Goal: Task Accomplishment & Management: Complete application form

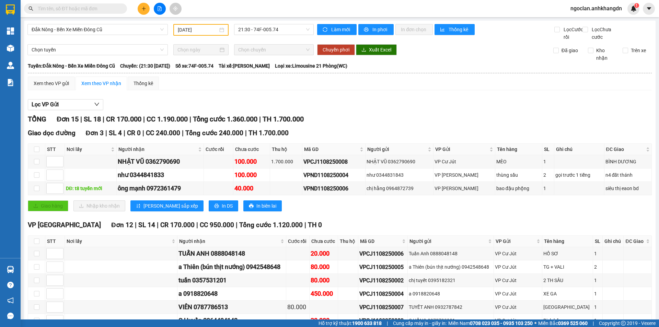
click at [192, 28] on input "11/08/2025" at bounding box center [198, 30] width 40 height 8
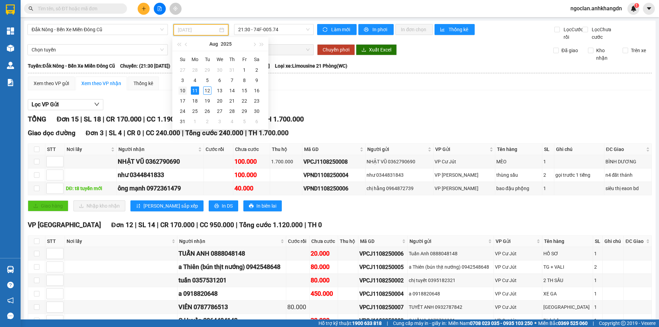
click at [185, 92] on div "10" at bounding box center [182, 90] width 8 height 8
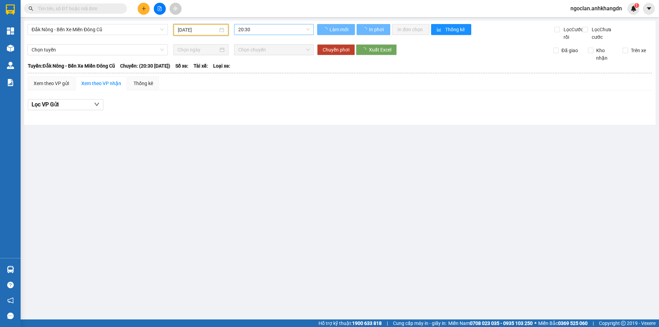
click at [298, 30] on span "20:30" at bounding box center [273, 29] width 71 height 10
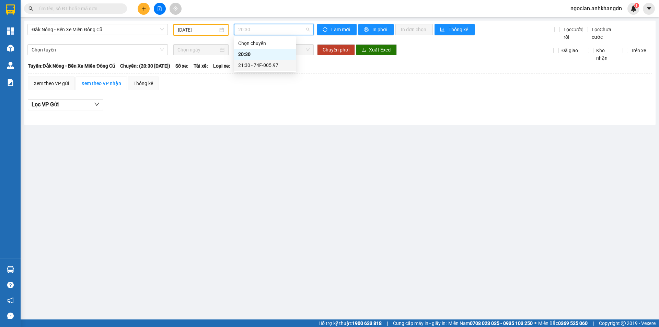
click at [277, 62] on div "21:30 - 74F-005.97" at bounding box center [265, 65] width 54 height 8
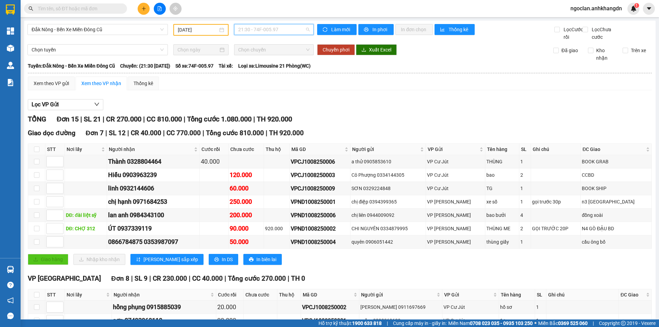
click at [274, 30] on span "21:30 - 74F-005.97" at bounding box center [273, 29] width 71 height 10
click at [267, 56] on div "20:30" at bounding box center [263, 54] width 54 height 8
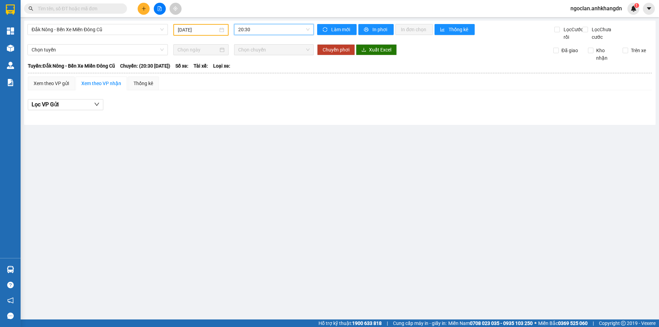
click at [277, 31] on span "20:30" at bounding box center [273, 29] width 71 height 10
click at [273, 64] on div "21:30 - 74F-005.97" at bounding box center [265, 65] width 54 height 8
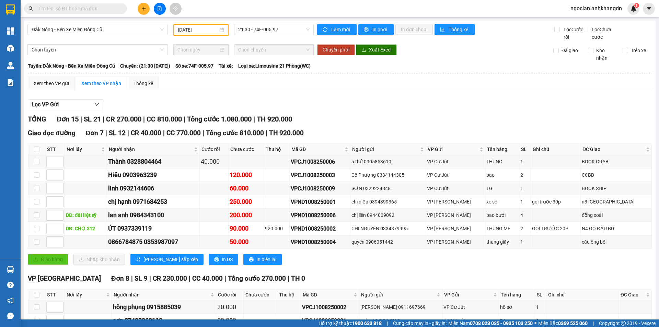
click at [374, 110] on div "Lọc VP Gửi" at bounding box center [340, 104] width 624 height 11
click at [203, 29] on input "10/08/2025" at bounding box center [198, 30] width 40 height 8
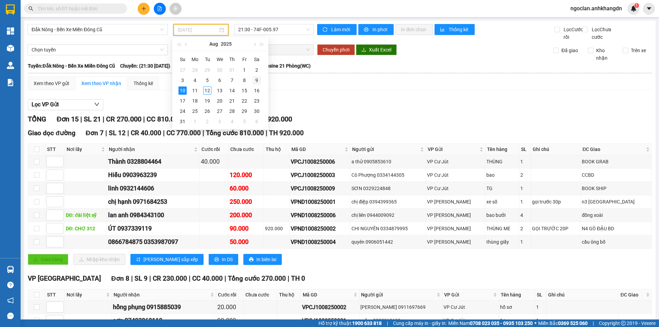
click at [256, 78] on div "9" at bounding box center [256, 80] width 8 height 8
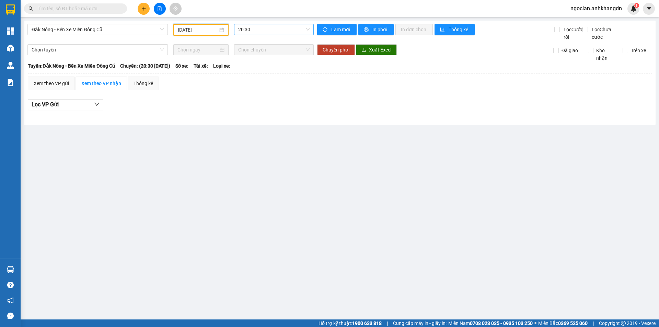
click at [257, 30] on span "20:30" at bounding box center [273, 29] width 71 height 10
click at [260, 66] on div "21:30 - 74F-005.74" at bounding box center [265, 65] width 54 height 8
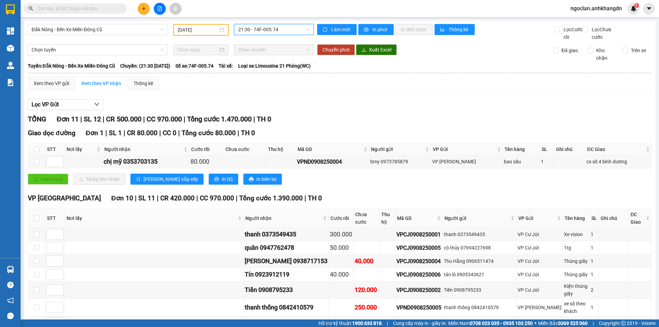
click at [194, 34] on div "09/08/2025" at bounding box center [200, 30] width 55 height 12
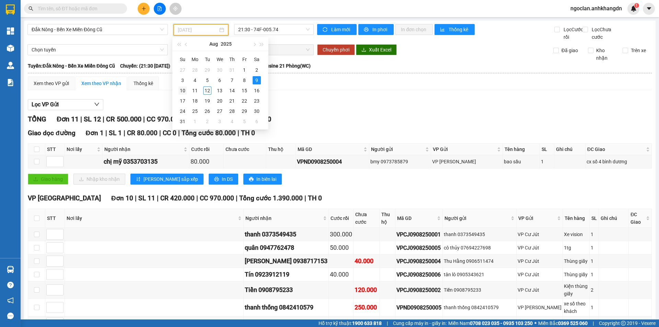
click at [180, 90] on div "10" at bounding box center [182, 90] width 8 height 8
type input "10/08/2025"
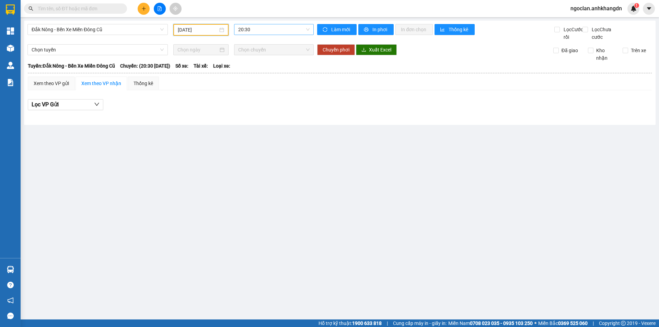
click at [256, 27] on span "20:30" at bounding box center [273, 29] width 71 height 10
click at [265, 60] on div "21:30 - 74F-005.97" at bounding box center [265, 65] width 62 height 11
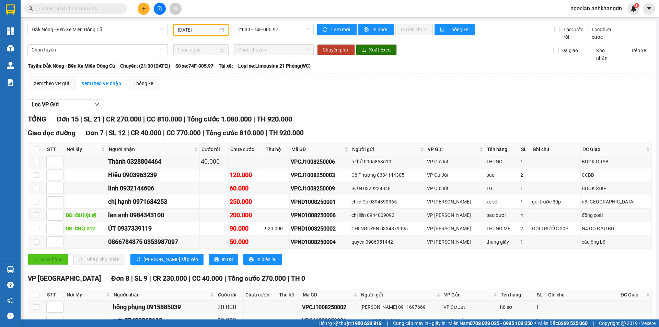
click at [335, 88] on div "Xem theo VP gửi Xem theo VP nhận Thống kê" at bounding box center [340, 83] width 624 height 14
click at [379, 265] on div "Giao hàng Nhập kho nhận Lưu sắp xếp In DS In biên lai" at bounding box center [340, 259] width 624 height 11
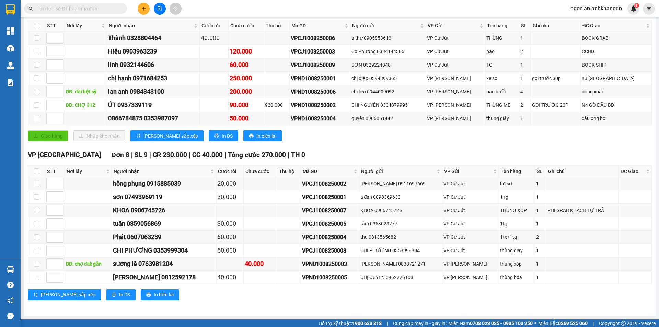
scroll to position [62, 0]
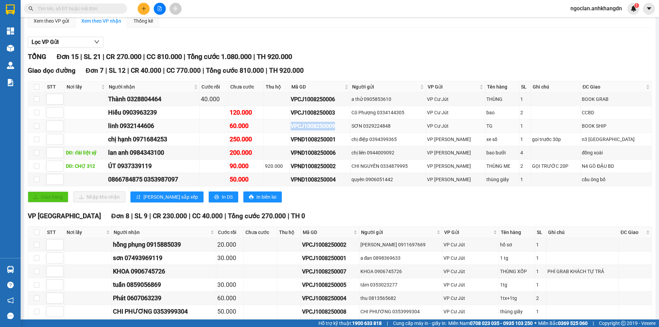
drag, startPoint x: 353, startPoint y: 133, endPoint x: 303, endPoint y: 133, distance: 50.4
click at [303, 133] on tr "linh 0932144606 60.000 VPCJ1008250009 SƠN 0329224848 VP Cư Jút TG 1 BOOK SHIP" at bounding box center [339, 125] width 623 height 13
copy div "VPCJ1008250009"
click at [121, 8] on span at bounding box center [122, 9] width 4 height 8
click at [111, 8] on input "text" at bounding box center [78, 9] width 81 height 8
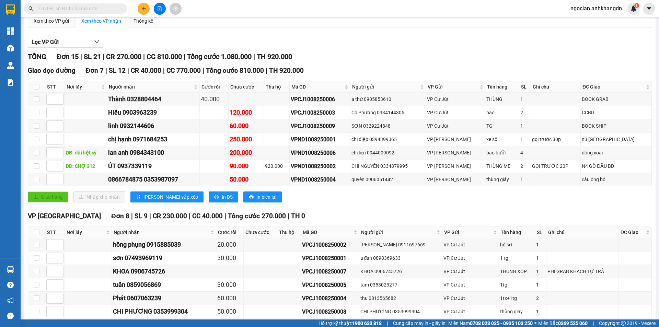
paste input "VPCJ1008250009"
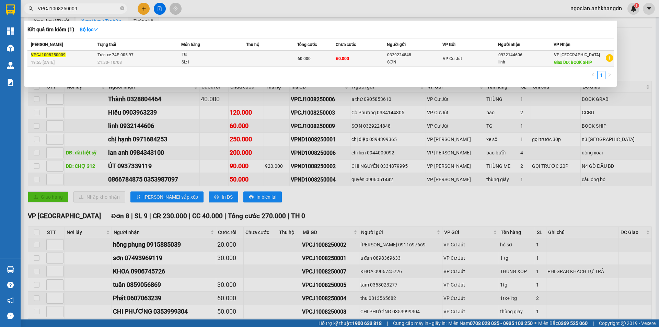
type input "VPCJ1008250009"
click at [377, 57] on td "60.000" at bounding box center [360, 59] width 51 height 16
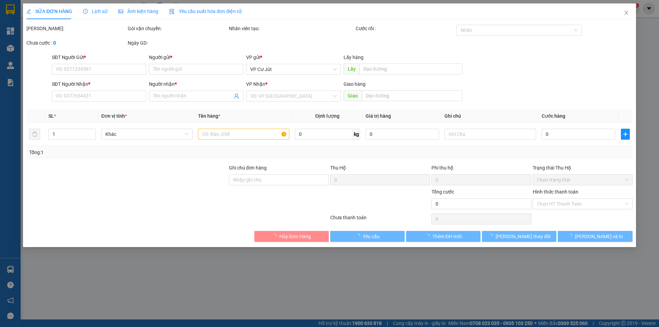
type input "0329224848"
type input "SƠN"
type input "0932144606"
type input "linh"
type input "BOOK SHIP"
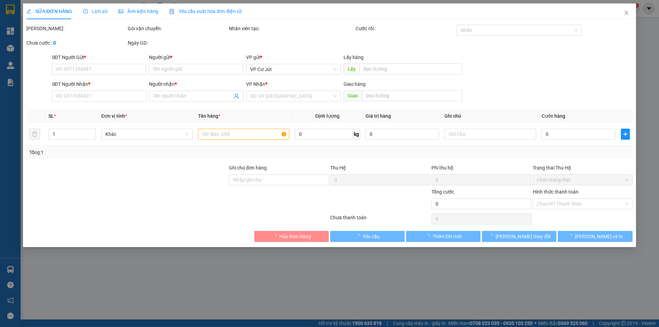
type input "60.000"
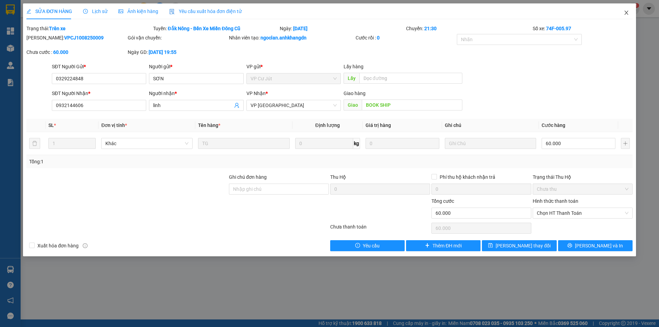
click at [627, 15] on icon "close" at bounding box center [626, 13] width 4 height 4
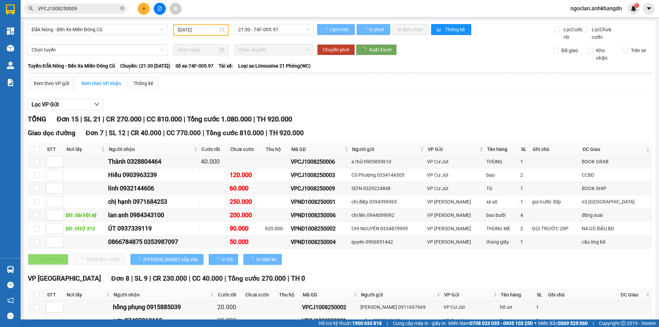
click at [353, 110] on div "Lọc VP Gửi" at bounding box center [340, 104] width 624 height 11
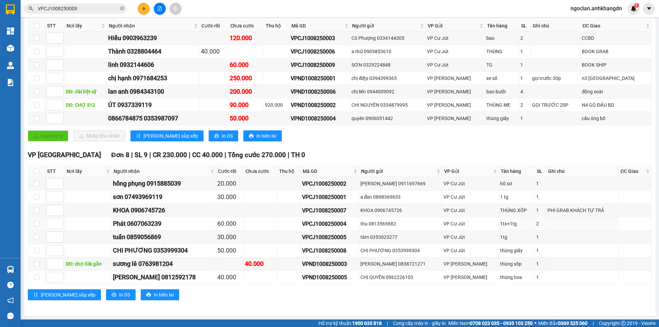
scroll to position [28, 0]
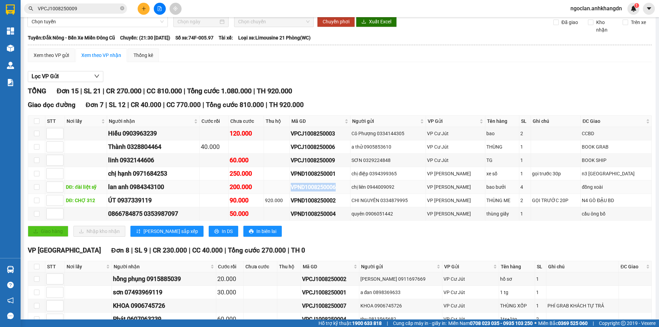
drag, startPoint x: 358, startPoint y: 194, endPoint x: 304, endPoint y: 197, distance: 53.9
click at [304, 194] on tr "DĐ: đài liệt sỹ lan anh 0984343100 200.000 VPND1008250006 chị liên 0944009092 V…" at bounding box center [339, 186] width 623 height 13
copy div "VPND1008250006"
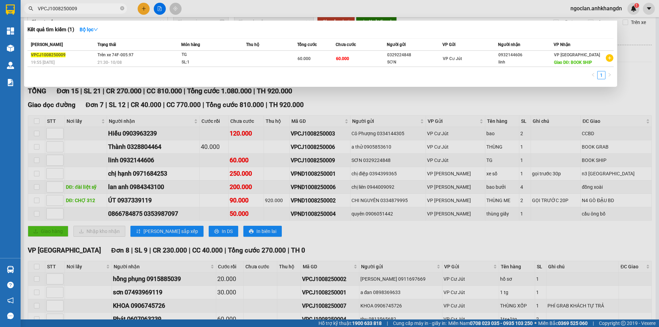
click at [98, 4] on span "VPCJ1008250009" at bounding box center [75, 8] width 103 height 10
click at [87, 5] on input "VPCJ1008250009" at bounding box center [78, 9] width 81 height 8
drag, startPoint x: 81, startPoint y: 6, endPoint x: 36, endPoint y: 7, distance: 44.6
click at [36, 7] on span "VPCJ1008250009" at bounding box center [75, 8] width 103 height 10
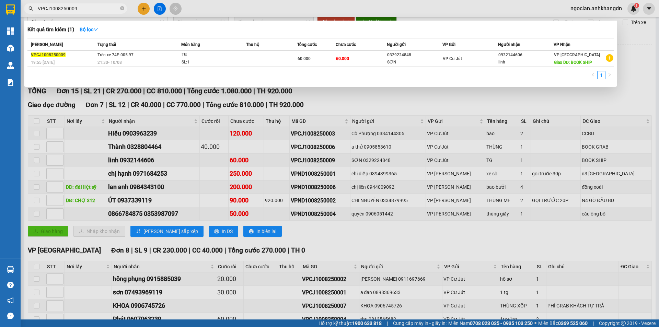
paste input "ND1008250006"
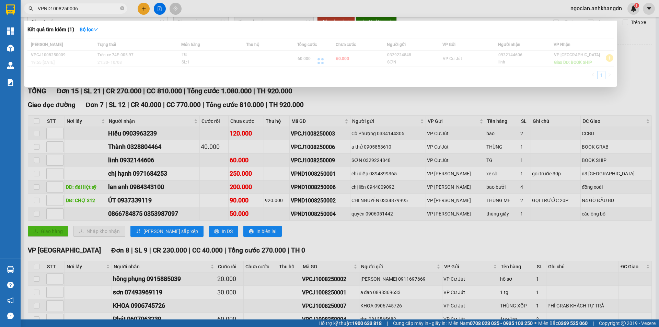
type input "VPND1008250006"
click at [260, 58] on div at bounding box center [320, 60] width 586 height 45
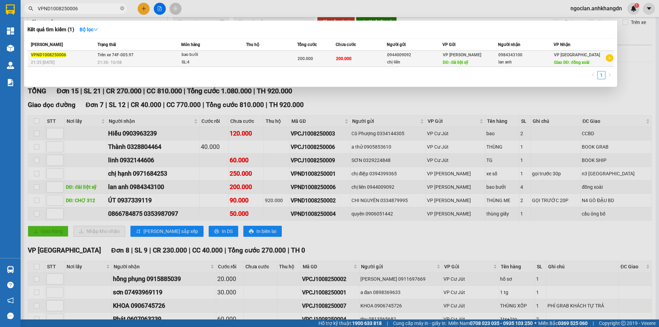
click at [282, 58] on td at bounding box center [271, 59] width 51 height 16
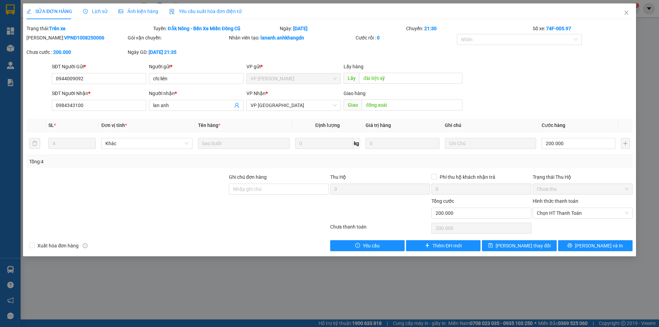
type input "0944009092"
type input "chị liên"
type input "đài liệt sỹ"
type input "0984343100"
type input "lan anh"
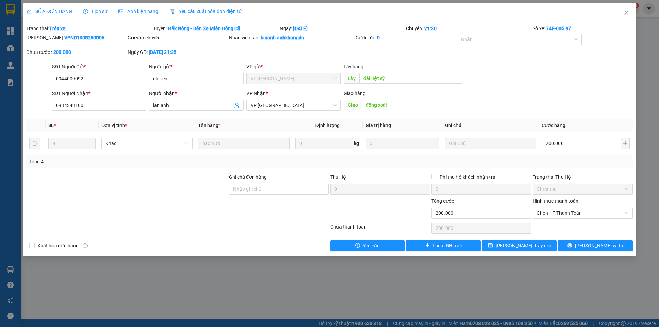
type input "đồng xoài"
type input "200.000"
click at [563, 143] on input "200.000" at bounding box center [578, 143] width 74 height 11
type input "1"
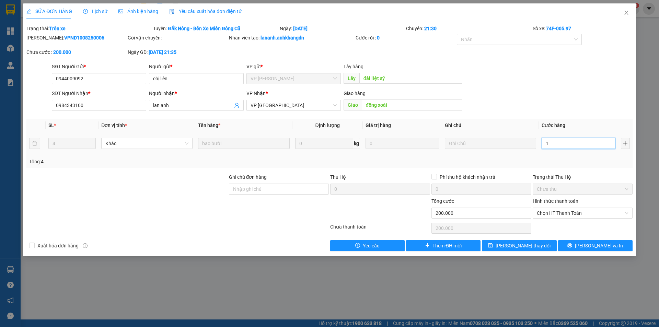
type input "1"
type input "16"
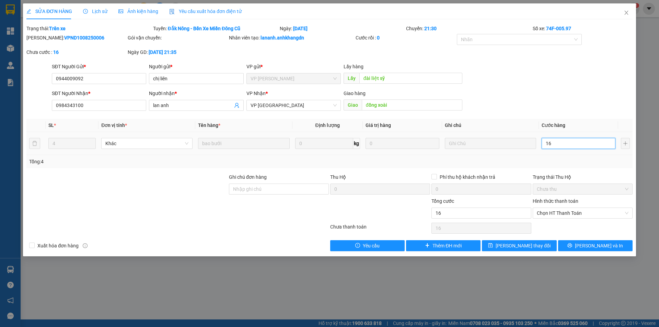
type input "160"
type input "1.600"
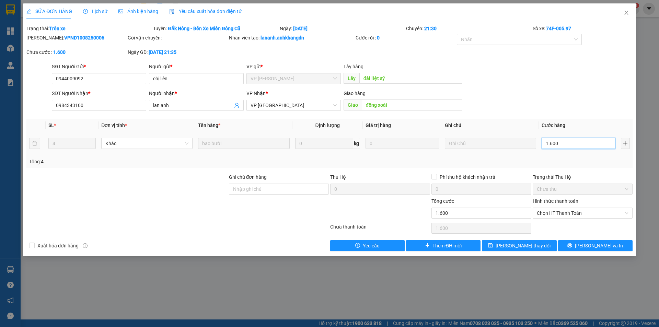
type input "16.000"
type input "160.000"
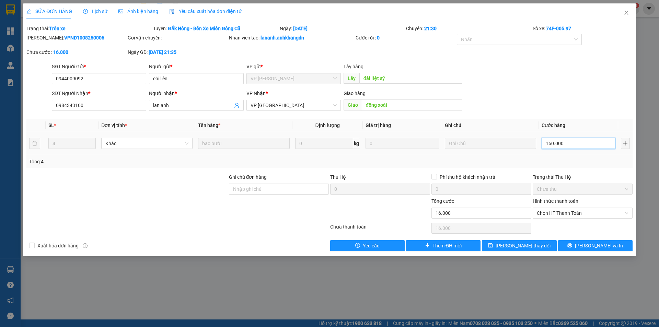
type input "160.000"
click at [522, 247] on span "Lưu thay đổi" at bounding box center [522, 246] width 55 height 8
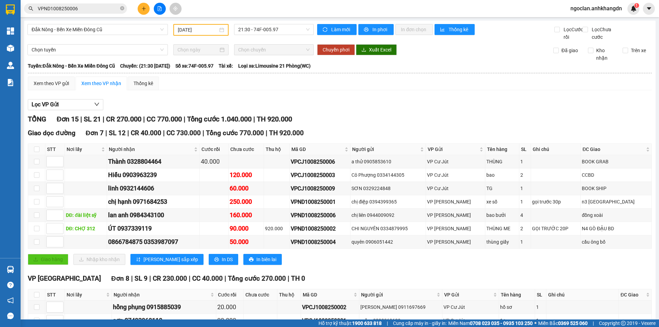
click at [334, 110] on div "Lọc VP Gửi" at bounding box center [340, 104] width 624 height 11
click at [333, 110] on div "Lọc VP Gửi" at bounding box center [340, 104] width 624 height 11
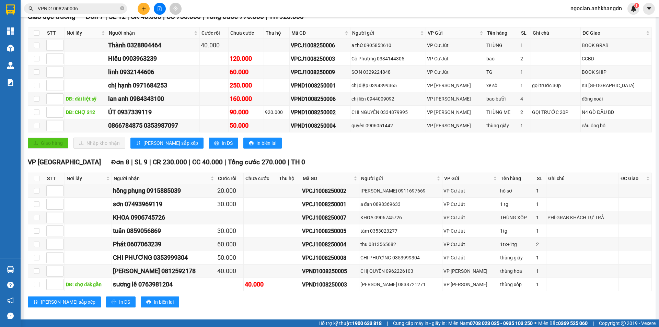
scroll to position [113, 0]
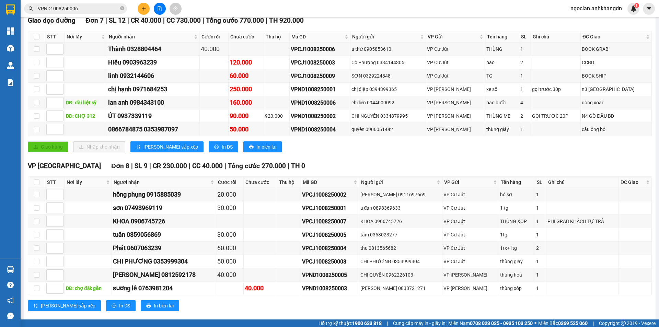
click at [333, 152] on div "Giao hàng Nhập kho nhận Lưu sắp xếp In DS In biên lai" at bounding box center [340, 146] width 624 height 11
click at [332, 157] on div "Giao dọc đường Đơn 7 | SL 12 | CR 40.000 | CC 730.000 | Tổng cước 770.000 | TH …" at bounding box center [340, 86] width 624 height 142
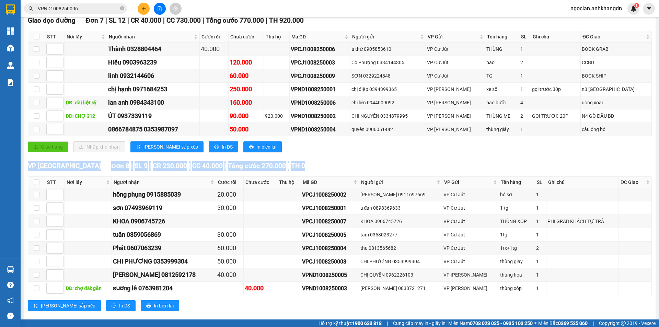
click at [332, 157] on div "Giao dọc đường Đơn 7 | SL 12 | CR 40.000 | CC 730.000 | Tổng cước 770.000 | TH …" at bounding box center [340, 86] width 624 height 142
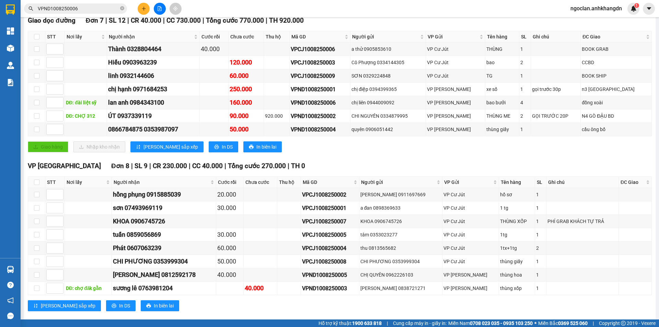
click at [332, 157] on div "Giao dọc đường Đơn 7 | SL 12 | CR 40.000 | CC 730.000 | Tổng cước 770.000 | TH …" at bounding box center [340, 86] width 624 height 142
click at [339, 157] on div "Giao dọc đường Đơn 7 | SL 12 | CR 40.000 | CC 730.000 | Tổng cước 770.000 | TH …" at bounding box center [340, 86] width 624 height 142
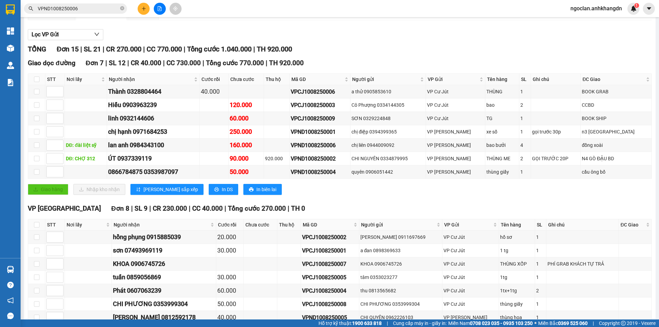
scroll to position [70, 0]
click at [275, 200] on div "Giao dọc đường Đơn 7 | SL 12 | CR 40.000 | CC 730.000 | Tổng cước 770.000 | TH …" at bounding box center [340, 129] width 624 height 142
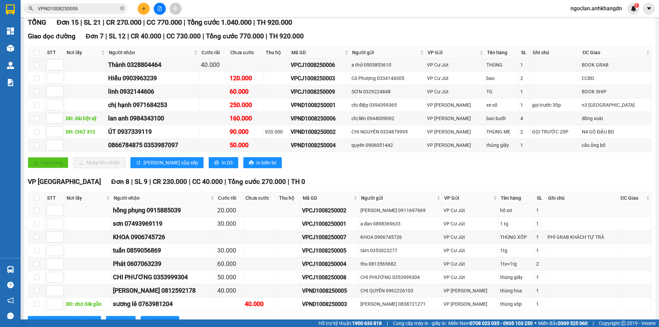
scroll to position [131, 0]
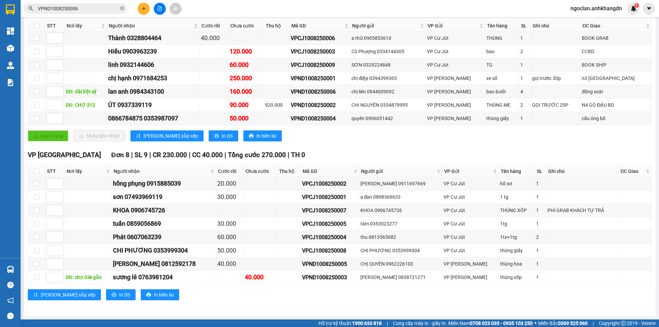
click at [379, 135] on div "Giao hàng Nhập kho nhận Lưu sắp xếp In DS In biên lai" at bounding box center [340, 135] width 624 height 11
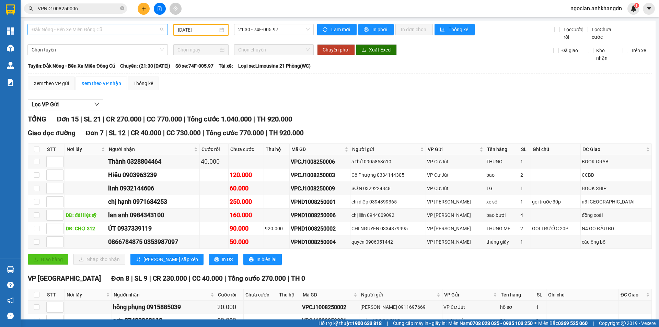
click at [114, 29] on span "Đắk Nông - Bến Xe Miền Đông Cũ" at bounding box center [98, 29] width 132 height 10
click at [93, 64] on div "Bến Xe Miền Đông Cũ - Đắk Nông" at bounding box center [97, 65] width 131 height 8
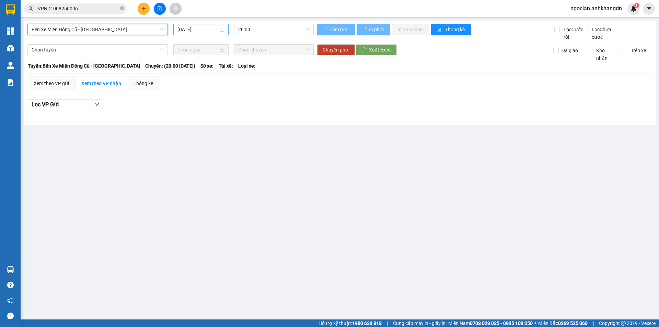
click at [191, 31] on input "12/08/2025" at bounding box center [197, 30] width 41 height 8
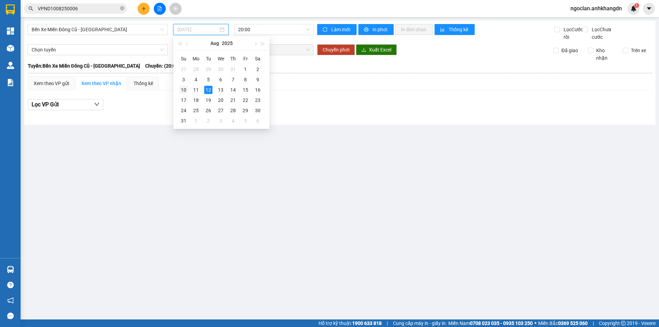
click at [185, 91] on div "10" at bounding box center [183, 90] width 8 height 8
type input "10/08/2025"
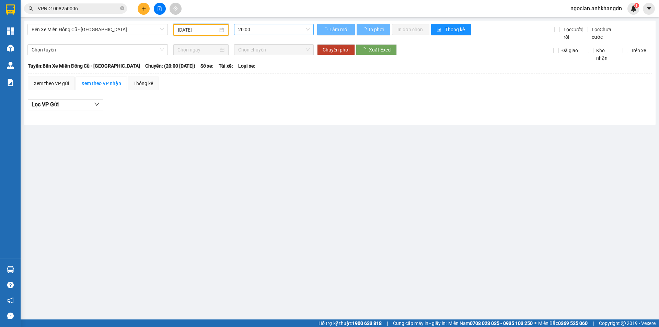
click at [264, 30] on span "20:00" at bounding box center [273, 29] width 71 height 10
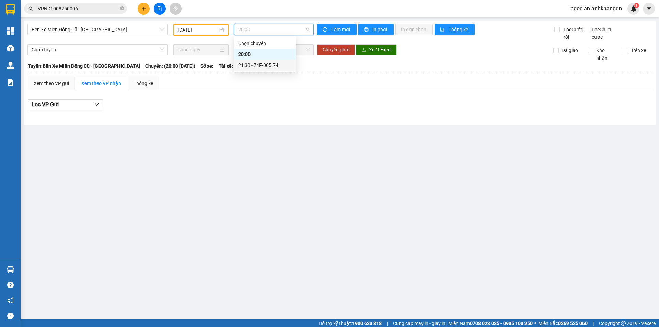
click at [259, 70] on div "21:30 - 74F-005.74" at bounding box center [265, 65] width 62 height 11
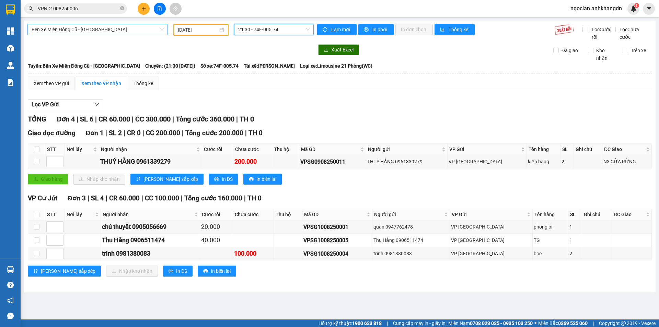
click at [113, 27] on span "Bến Xe Miền Đông Cũ - Đắk Nông" at bounding box center [98, 29] width 132 height 10
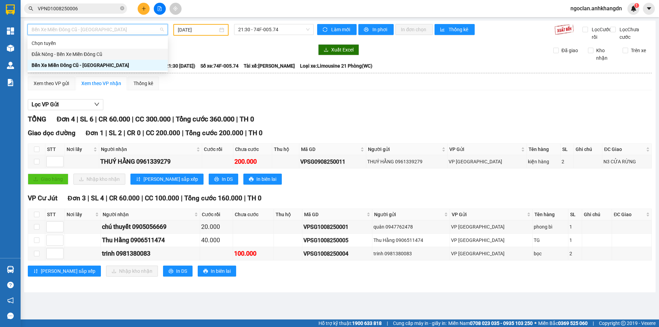
click at [107, 55] on div "Đắk Nông - Bến Xe Miền Đông Cũ" at bounding box center [98, 54] width 132 height 8
type input "12/08/2025"
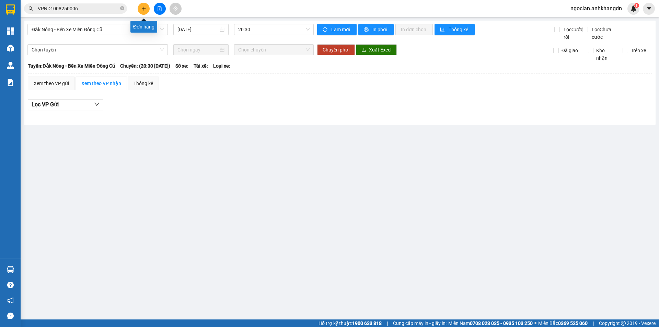
click at [140, 8] on button at bounding box center [144, 9] width 12 height 12
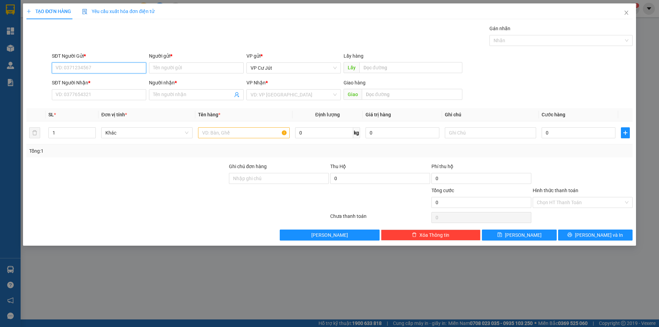
paste input "0974174445"
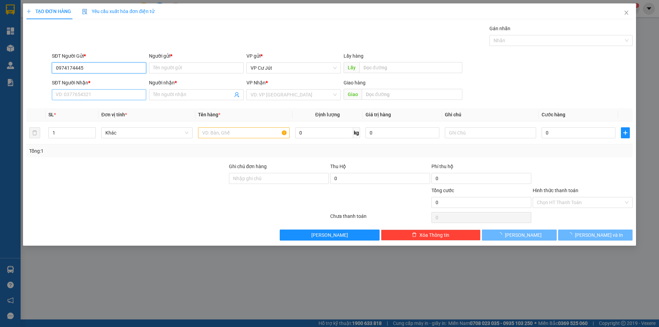
type input "0974174445"
click at [118, 96] on input "SĐT Người Nhận *" at bounding box center [99, 94] width 94 height 11
paste input "0974174445"
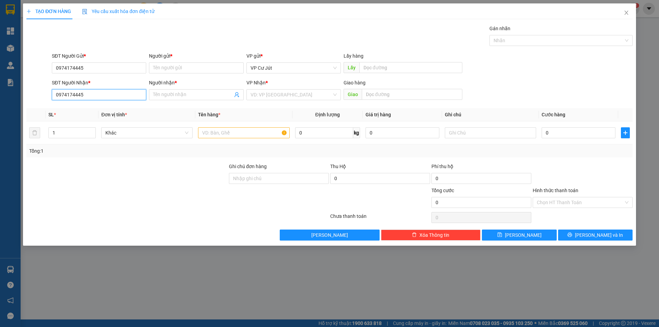
type input "0974174445"
click at [179, 66] on input "Người gửi *" at bounding box center [196, 67] width 94 height 11
paste input "CHỊ [PERSON_NAME]"
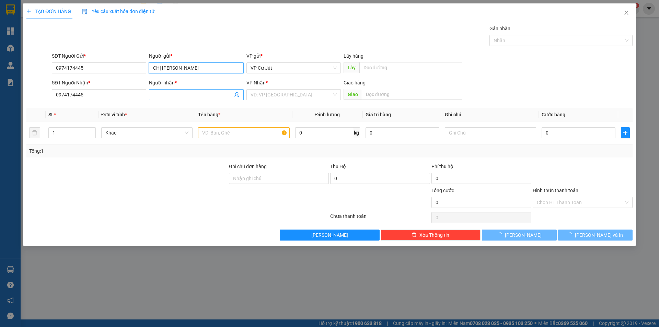
type input "CHỊ [PERSON_NAME]"
click at [174, 96] on input "Người nhận *" at bounding box center [192, 95] width 79 height 8
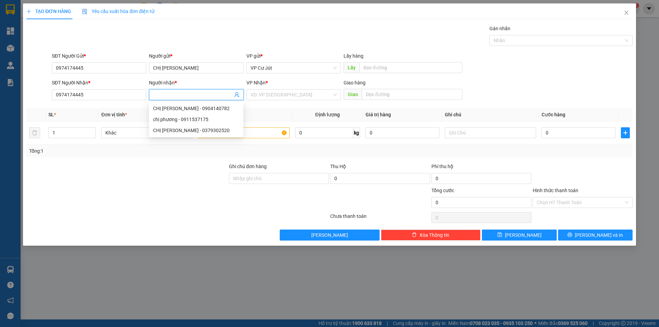
paste input "CHỊ [PERSON_NAME]"
type input "CHỊ [PERSON_NAME]"
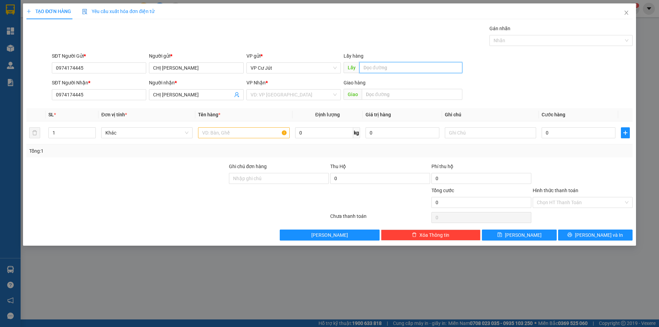
click at [380, 64] on input "text" at bounding box center [410, 67] width 103 height 11
click at [217, 133] on input "text" at bounding box center [243, 132] width 91 height 11
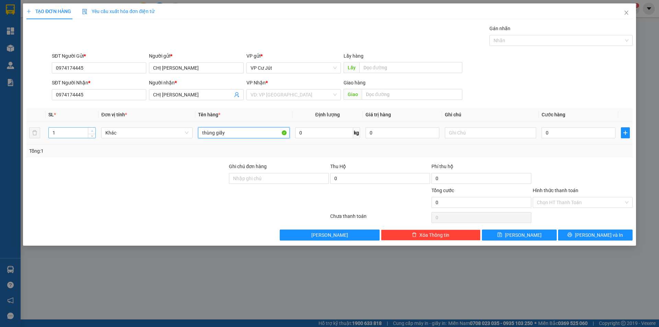
type input "thùng giấy"
click at [93, 129] on span "up" at bounding box center [92, 131] width 4 height 4
type input "3"
click at [93, 129] on span "up" at bounding box center [92, 131] width 4 height 4
click at [159, 182] on div at bounding box center [127, 175] width 202 height 24
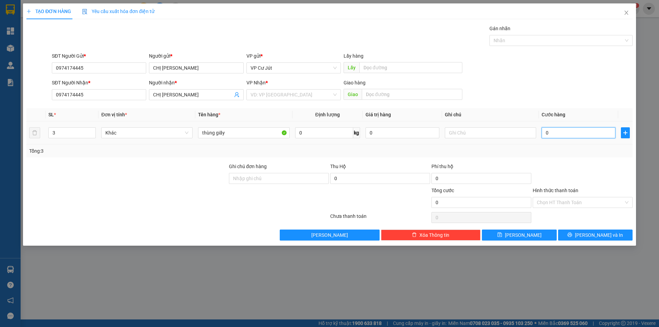
click at [578, 132] on input "0" at bounding box center [578, 132] width 74 height 11
type input "1"
type input "10"
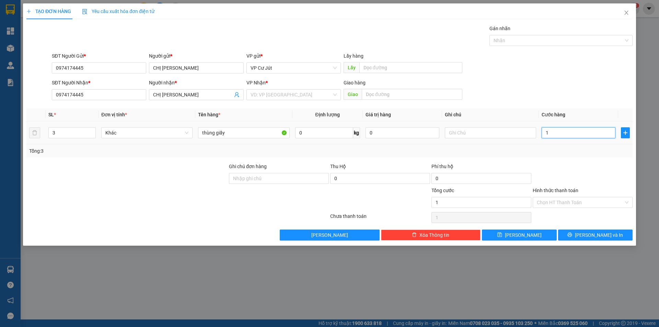
type input "10"
type input "100"
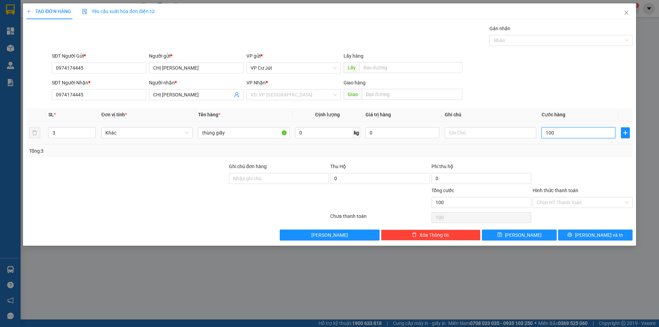
type input "1.000"
type input "10.000"
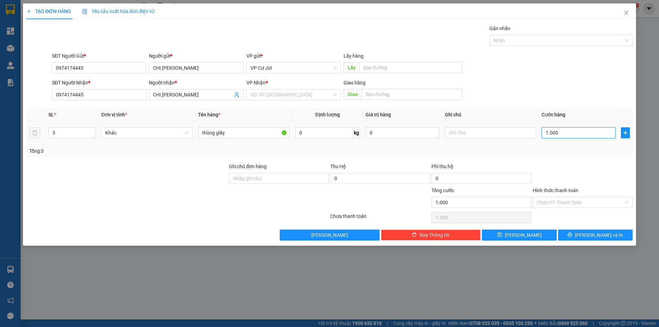
type input "10.000"
type input "100.000"
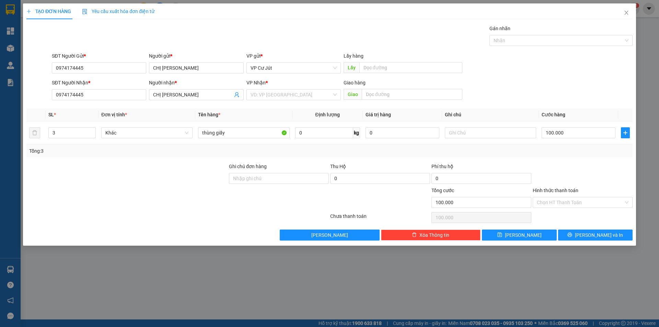
click at [568, 165] on div at bounding box center [582, 175] width 101 height 24
click at [561, 205] on input "Hình thức thanh toán" at bounding box center [580, 202] width 87 height 10
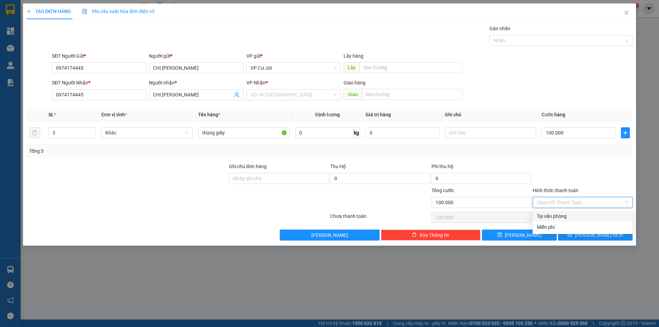
click at [557, 216] on div "Tại văn phòng" at bounding box center [583, 216] width 92 height 8
type input "0"
click at [578, 235] on button "Lưu và In" at bounding box center [595, 234] width 74 height 11
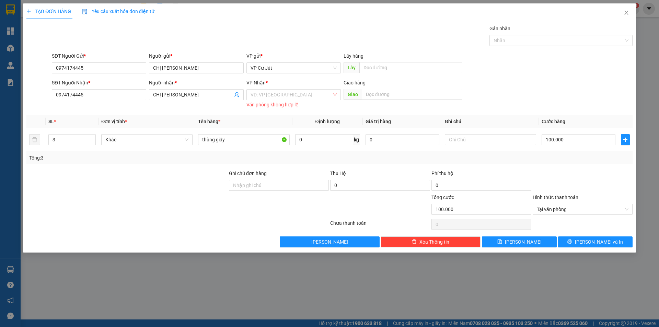
click at [300, 88] on div "VP Nhận *" at bounding box center [293, 84] width 94 height 10
click at [300, 98] on input "search" at bounding box center [290, 95] width 81 height 10
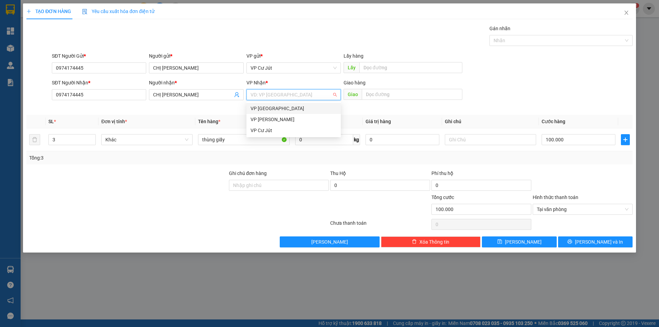
click at [288, 106] on div "VP [GEOGRAPHIC_DATA]" at bounding box center [293, 109] width 86 height 8
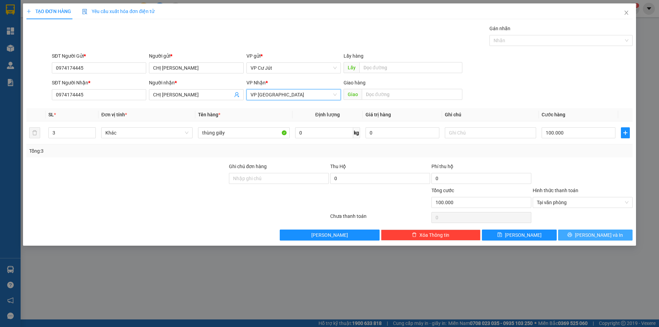
click at [572, 232] on icon "printer" at bounding box center [569, 234] width 5 height 5
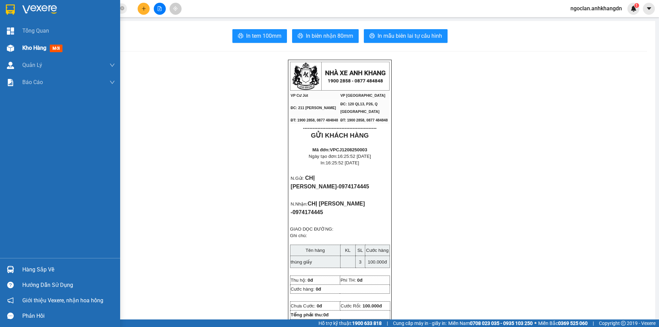
click at [8, 49] on img at bounding box center [10, 48] width 7 height 7
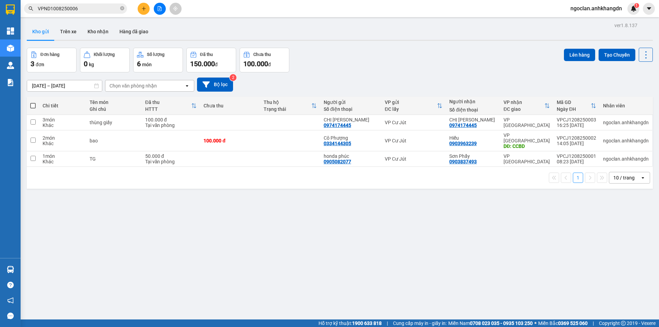
click at [231, 179] on div "1 10 / trang open" at bounding box center [340, 178] width 626 height 22
click at [167, 174] on div "1 10 / trang open" at bounding box center [340, 178] width 620 height 12
click at [167, 173] on div "1 10 / trang open" at bounding box center [340, 178] width 620 height 12
click at [596, 124] on icon at bounding box center [598, 122] width 5 height 5
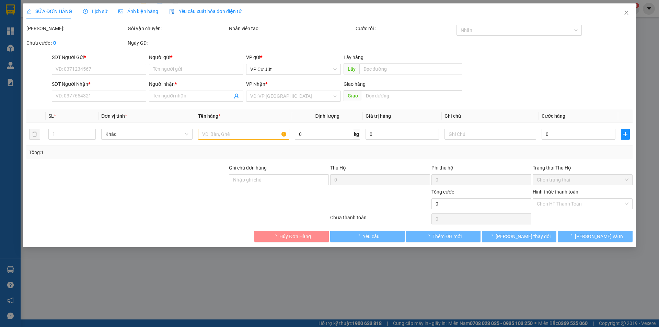
type input "0974174445"
type input "CHỊ [PERSON_NAME]"
type input "0974174445"
type input "CHỊ [PERSON_NAME]"
type input "100.000"
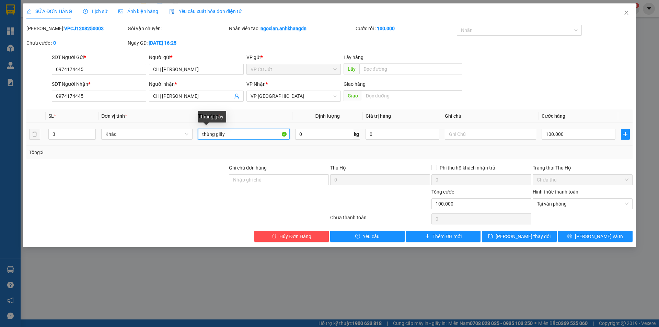
click at [246, 131] on input "thùng giấy" at bounding box center [243, 134] width 91 height 11
type input "thùng giấy đi cùng khách"
click at [210, 168] on div at bounding box center [127, 176] width 202 height 24
click at [543, 238] on button "Lưu thay đổi" at bounding box center [519, 236] width 74 height 11
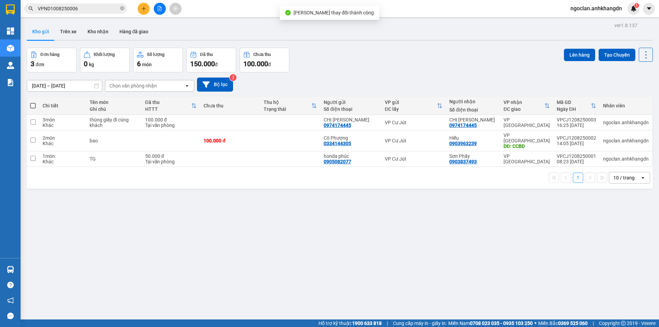
click at [253, 181] on div "1 10 / trang open" at bounding box center [340, 178] width 626 height 22
click at [276, 167] on div "1 10 / trang open" at bounding box center [340, 178] width 626 height 22
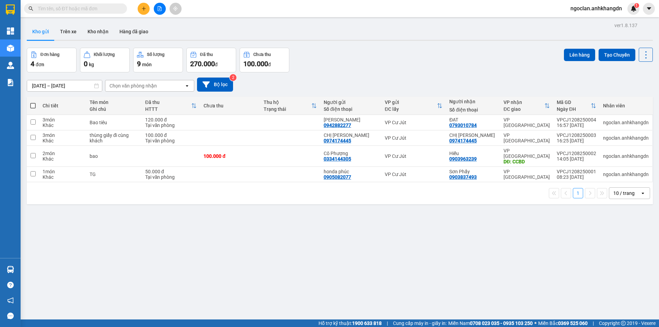
click at [161, 196] on div "1 10 / trang open" at bounding box center [340, 193] width 626 height 22
click at [77, 8] on input "text" at bounding box center [78, 9] width 81 height 8
type input "6"
click at [67, 8] on input "text" at bounding box center [78, 9] width 81 height 8
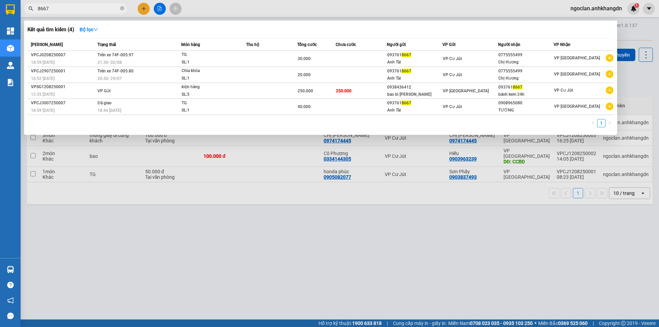
drag, startPoint x: 57, startPoint y: 8, endPoint x: 32, endPoint y: 8, distance: 24.7
click at [32, 8] on div "8667" at bounding box center [67, 8] width 134 height 10
type input "618667"
click at [338, 191] on div at bounding box center [329, 163] width 659 height 327
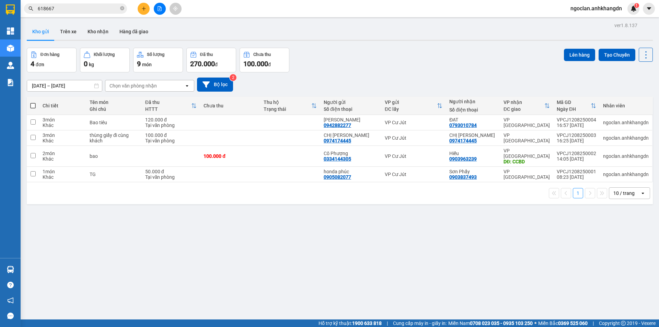
click at [306, 197] on div "1 10 / trang open" at bounding box center [340, 193] width 626 height 22
click at [263, 211] on div "ver 1.8.137 Kho gửi Trên xe Kho nhận Hàng đã giao Đơn hàng 4 đơn Khối lượng 0 k…" at bounding box center [339, 184] width 631 height 327
